Goal: Information Seeking & Learning: Check status

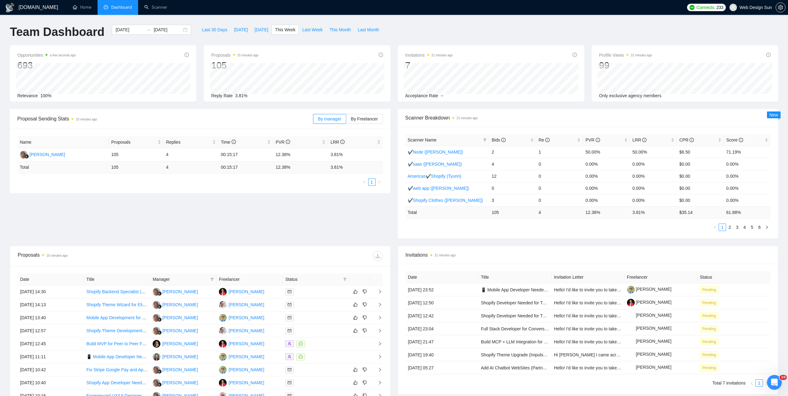
scroll to position [93, 0]
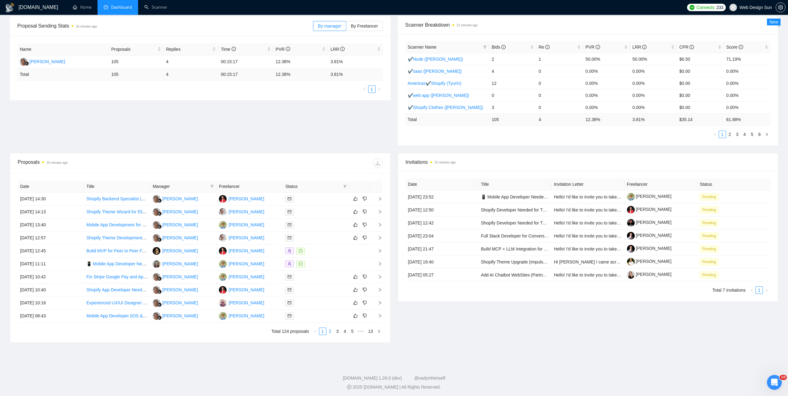
click at [330, 332] on link "2" at bounding box center [330, 331] width 7 height 7
click at [323, 331] on link "1" at bounding box center [322, 331] width 7 height 7
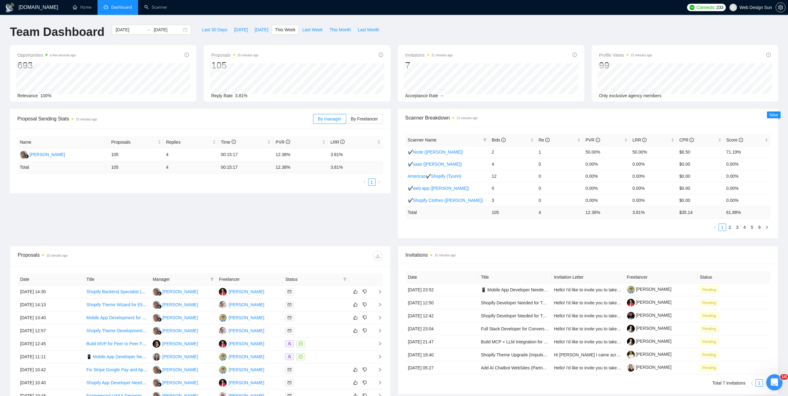
drag, startPoint x: 775, startPoint y: 377, endPoint x: 771, endPoint y: 378, distance: 3.9
click at [774, 378] on div "Открыть службу сообщений Intercom" at bounding box center [773, 381] width 20 height 20
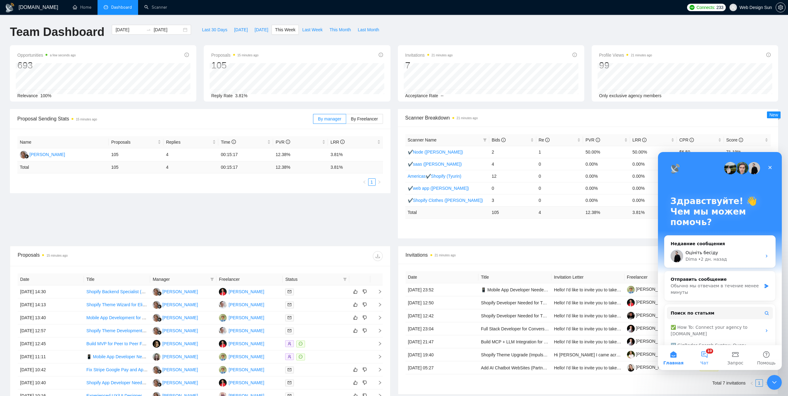
click at [707, 355] on button "10 Чат" at bounding box center [704, 357] width 31 height 25
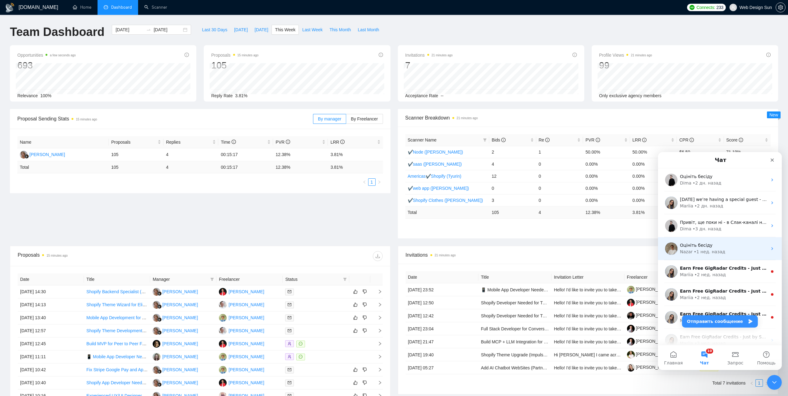
click at [704, 248] on span "Оцініть бесіду" at bounding box center [696, 245] width 33 height 5
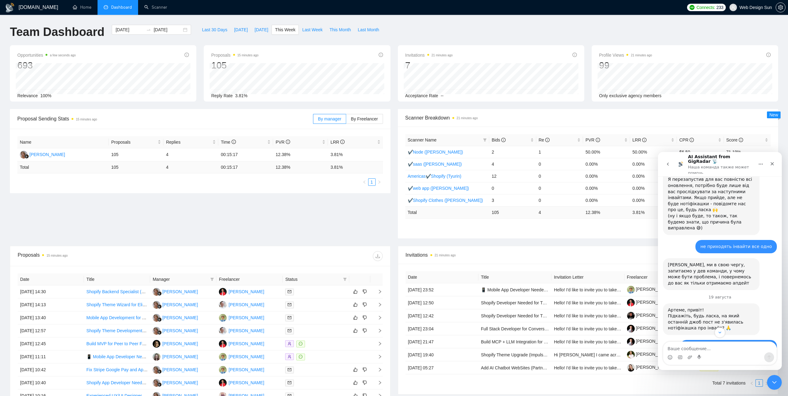
scroll to position [1333, 0]
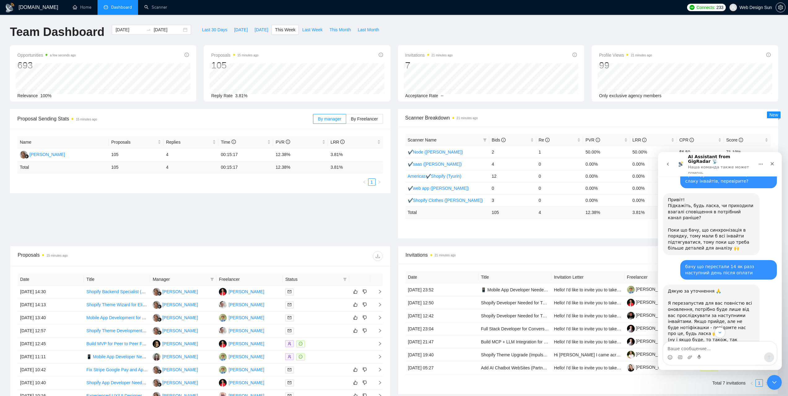
click at [668, 162] on icon "go back" at bounding box center [667, 164] width 5 height 5
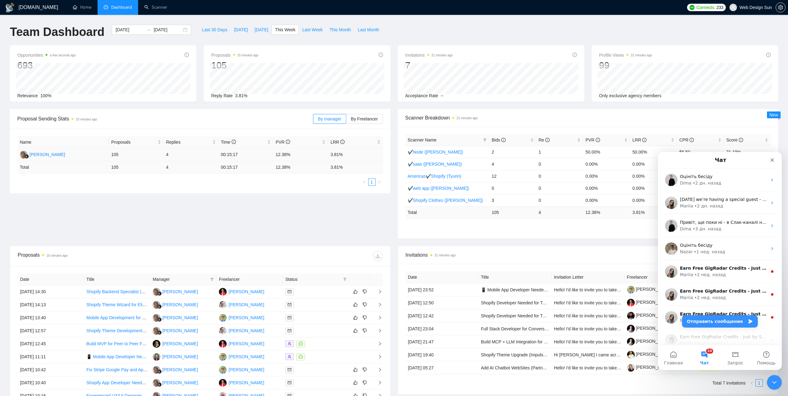
click at [336, 155] on td "3.81%" at bounding box center [355, 154] width 55 height 13
click at [336, 153] on td "3.81%" at bounding box center [355, 154] width 55 height 13
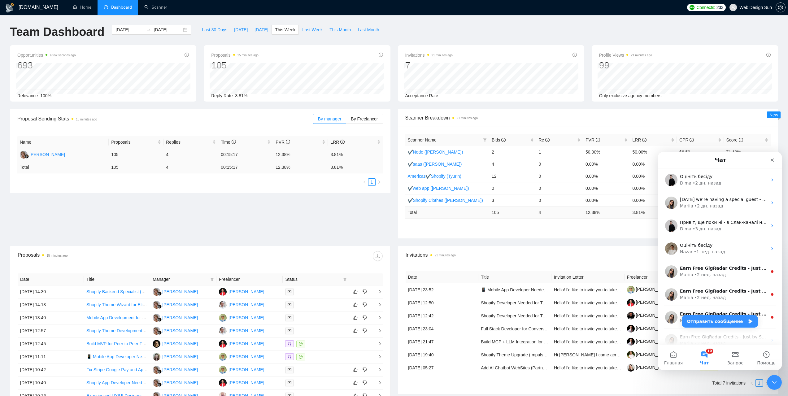
click at [336, 153] on td "3.81%" at bounding box center [355, 154] width 55 height 13
click at [336, 154] on td "3.81%" at bounding box center [355, 154] width 55 height 13
